Goal: Find specific fact: Find specific fact

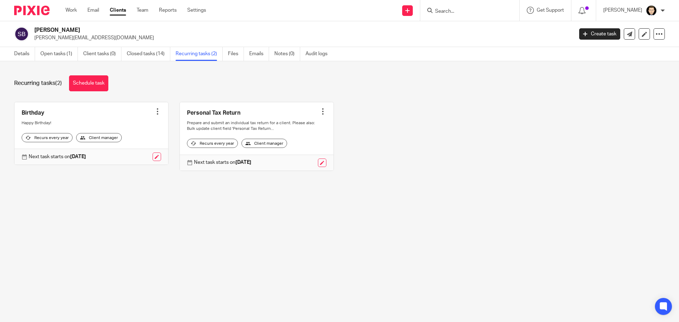
click at [443, 10] on input "Search" at bounding box center [466, 11] width 64 height 6
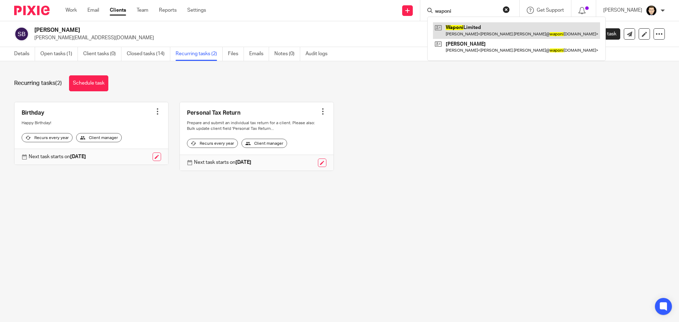
type input "waponi"
click at [480, 35] on link at bounding box center [516, 30] width 167 height 16
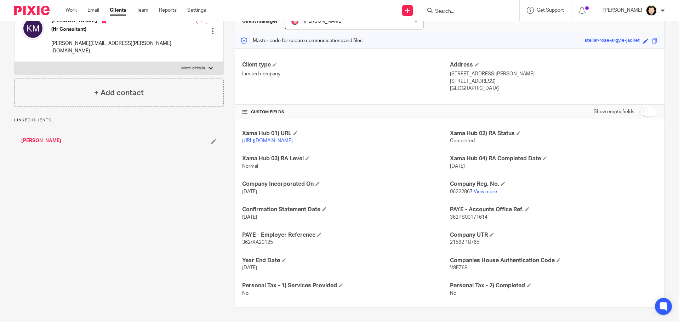
scroll to position [86, 0]
drag, startPoint x: 469, startPoint y: 267, endPoint x: 447, endPoint y: 263, distance: 23.0
click at [450, 263] on div "Companies House Authentication Code V8EZ68" at bounding box center [553, 264] width 207 height 15
copy div "Companies House Authentication Code V8EZ68"
drag, startPoint x: 481, startPoint y: 242, endPoint x: 447, endPoint y: 236, distance: 34.1
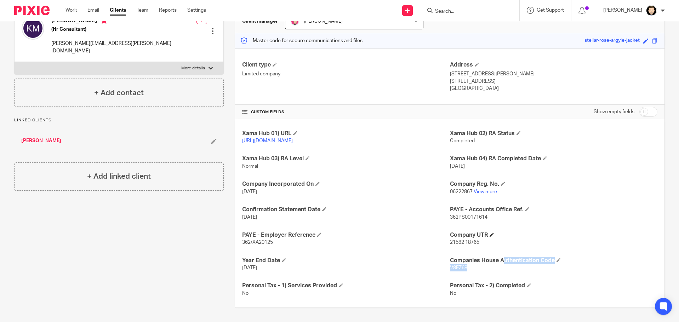
click at [450, 236] on div "Company UTR 21582 18765" at bounding box center [553, 238] width 207 height 15
copy div "Company UTR 21582 18765"
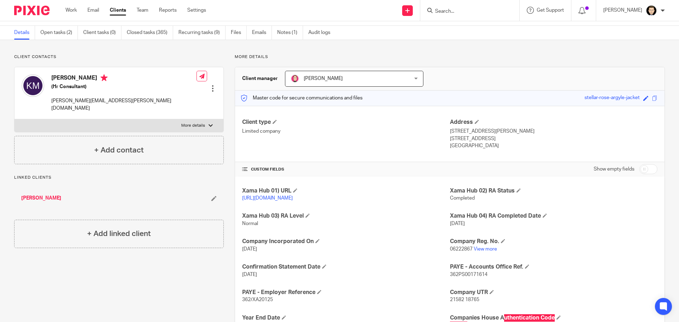
scroll to position [0, 0]
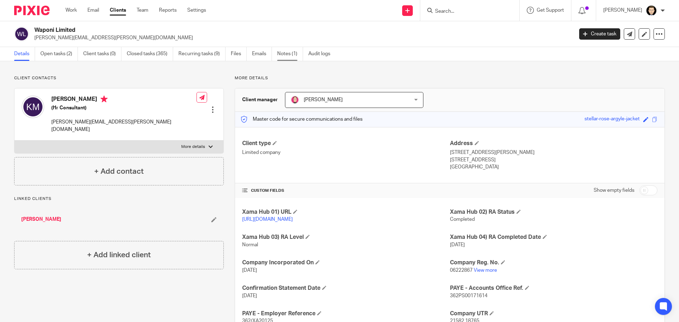
click at [290, 56] on link "Notes (1)" at bounding box center [290, 54] width 26 height 14
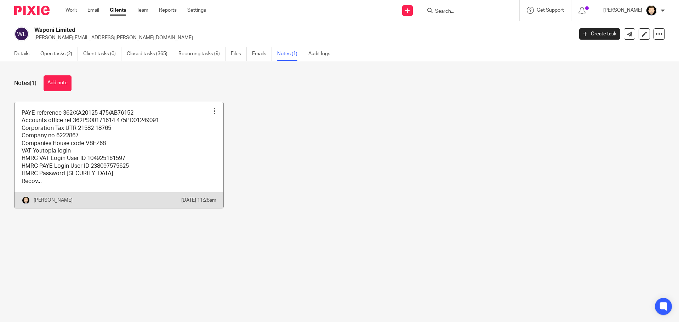
click at [124, 150] on link at bounding box center [119, 155] width 209 height 106
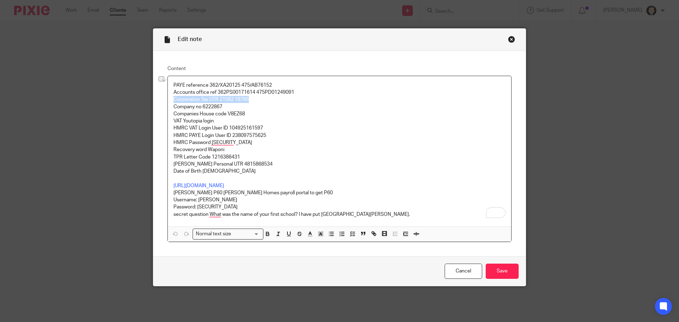
drag, startPoint x: 171, startPoint y: 98, endPoint x: 263, endPoint y: 100, distance: 91.3
click at [263, 100] on p "Corporation Tax UTR 21582 18765" at bounding box center [339, 99] width 332 height 7
drag, startPoint x: 224, startPoint y: 103, endPoint x: 167, endPoint y: 104, distance: 57.0
click at [168, 104] on div "PAYE reference 362/XA20125 475/AB76152 Accounts office ref 362PS00171614 475PD0…" at bounding box center [340, 151] width 344 height 150
copy p "Company no 6222867"
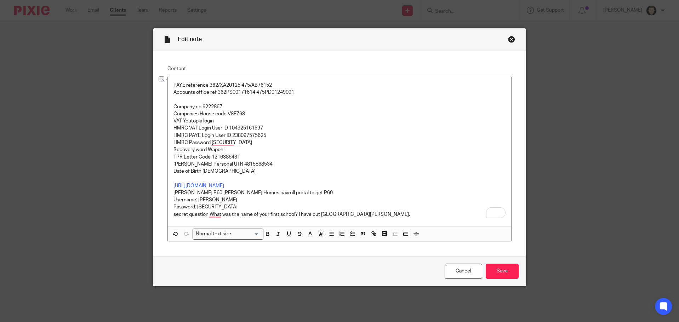
click at [191, 98] on p "To enrich screen reader interactions, please activate Accessibility in Grammarl…" at bounding box center [339, 99] width 332 height 7
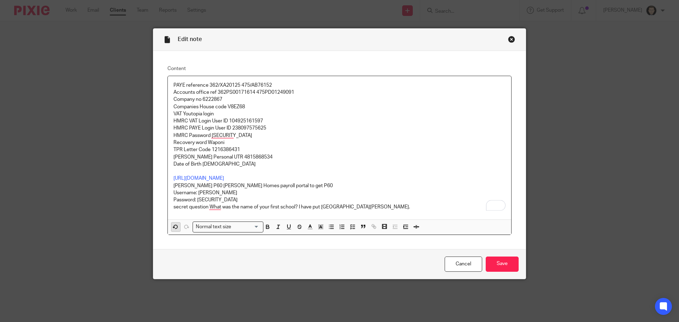
click at [172, 226] on icon "button" at bounding box center [175, 227] width 6 height 6
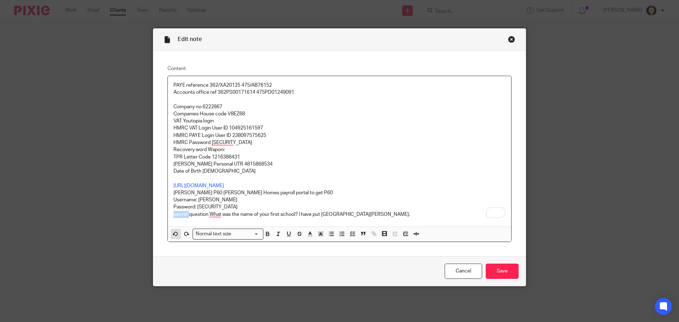
click at [170, 226] on div "PAYE reference 362/XA20125 475/AB76152 Accounts office ref 362PS00171614 475PD0…" at bounding box center [340, 151] width 344 height 150
click at [172, 231] on icon "button" at bounding box center [175, 234] width 6 height 6
click at [263, 107] on p "Company no 6222867" at bounding box center [339, 106] width 332 height 7
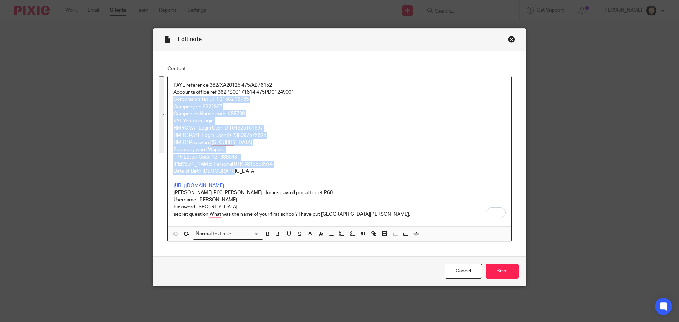
drag, startPoint x: 228, startPoint y: 172, endPoint x: 169, endPoint y: 100, distance: 92.5
click at [169, 100] on div "PAYE reference 362/XA20125 475/AB76152 Accounts office ref 362PS00171614 475PD0…" at bounding box center [340, 151] width 344 height 150
copy div "Corporation Tax UTR 21582 18765 Company no 6222867 Companies House code V8EZ68 …"
click at [510, 42] on div "Close this dialog window" at bounding box center [511, 39] width 7 height 7
